Goal: Transaction & Acquisition: Purchase product/service

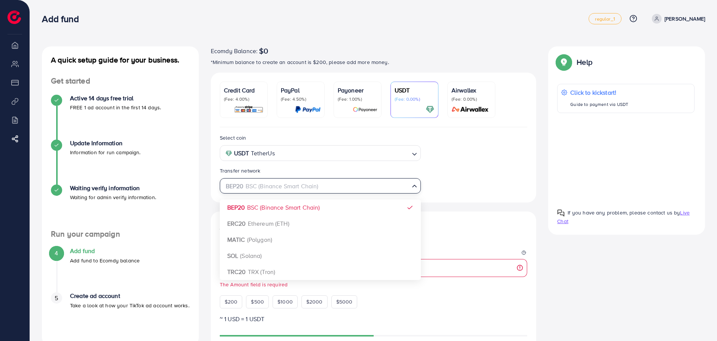
click at [292, 192] on div "BEP20 BSC (Binance Smart Chain)" at bounding box center [315, 185] width 187 height 13
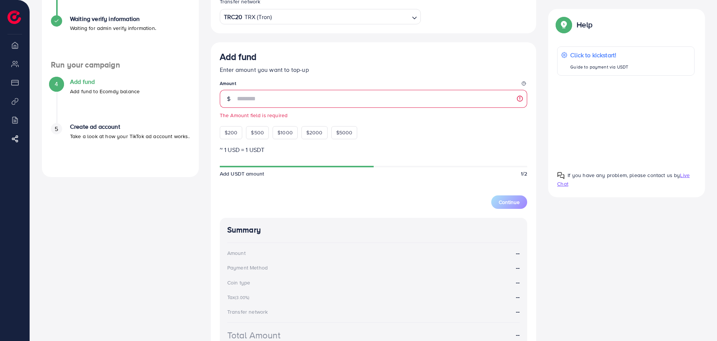
scroll to position [154, 0]
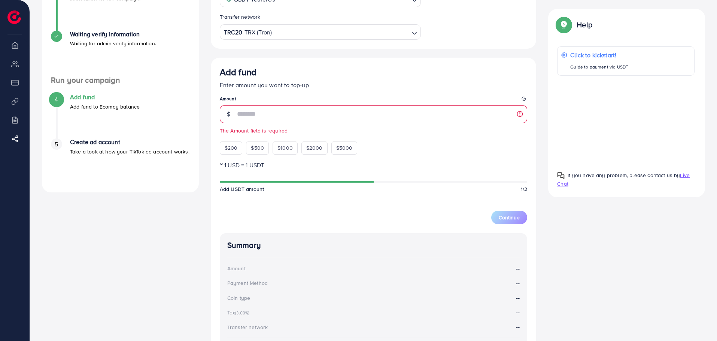
click at [92, 147] on p "Take a look at how your TikTok ad account works." at bounding box center [129, 151] width 119 height 9
click at [63, 144] on div "5 Create ad account Take a look at how your TikTok ad account works." at bounding box center [120, 146] width 139 height 17
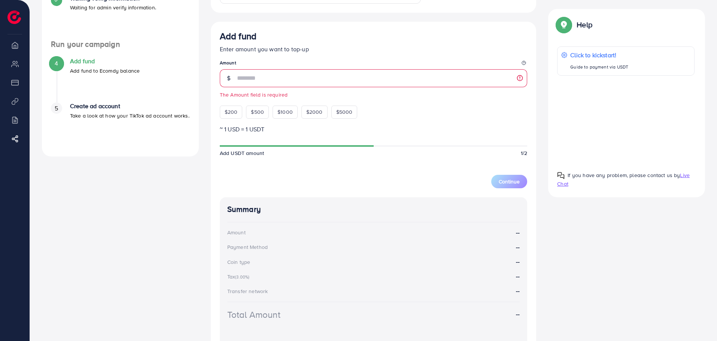
scroll to position [190, 0]
click at [253, 115] on span "$500" at bounding box center [257, 111] width 13 height 7
type input "***"
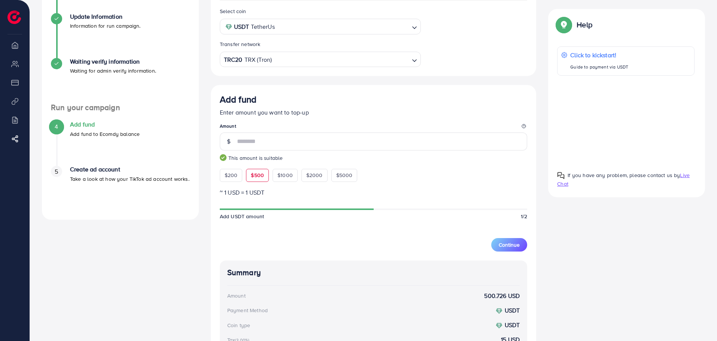
scroll to position [126, 0]
drag, startPoint x: 276, startPoint y: 147, endPoint x: 130, endPoint y: 116, distance: 149.4
click at [130, 116] on div "A quick setup guide for your business. Get started Active 14 days free trial FR…" at bounding box center [373, 189] width 675 height 537
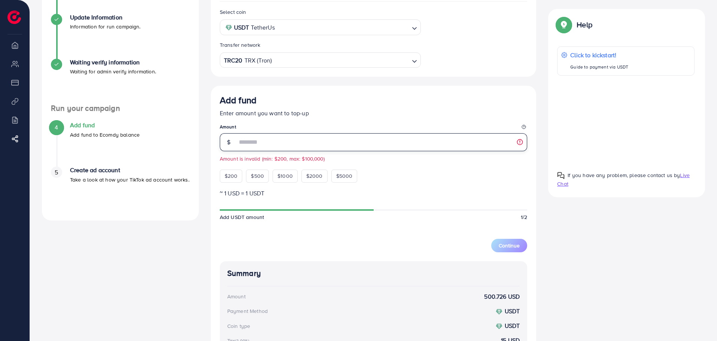
type input "*"
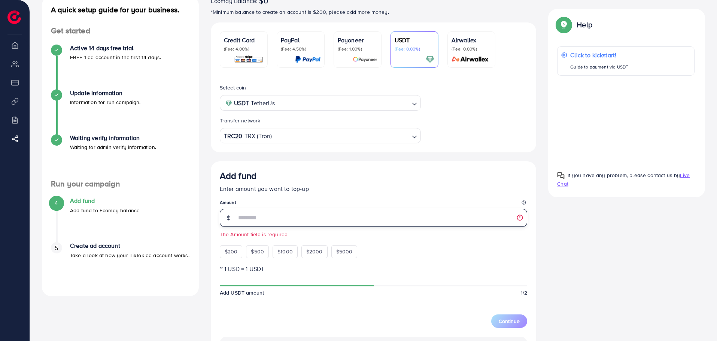
scroll to position [51, 0]
